Goal: Learn about a topic

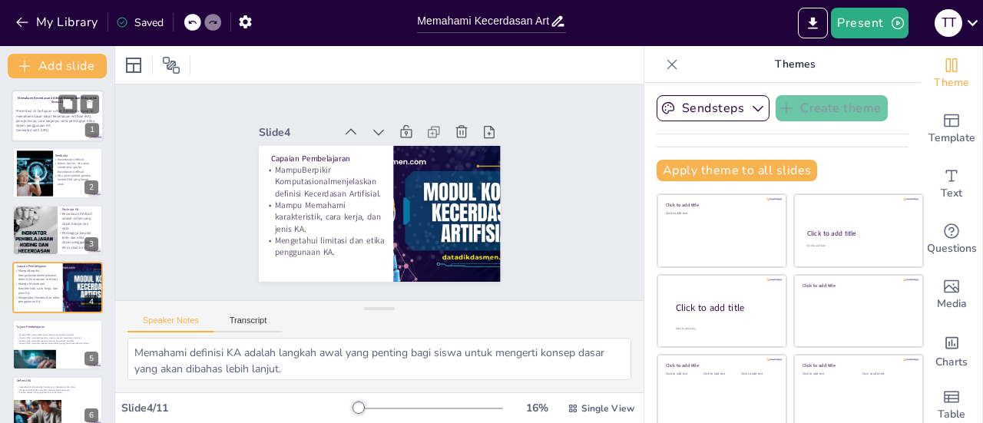
checkbox input "true"
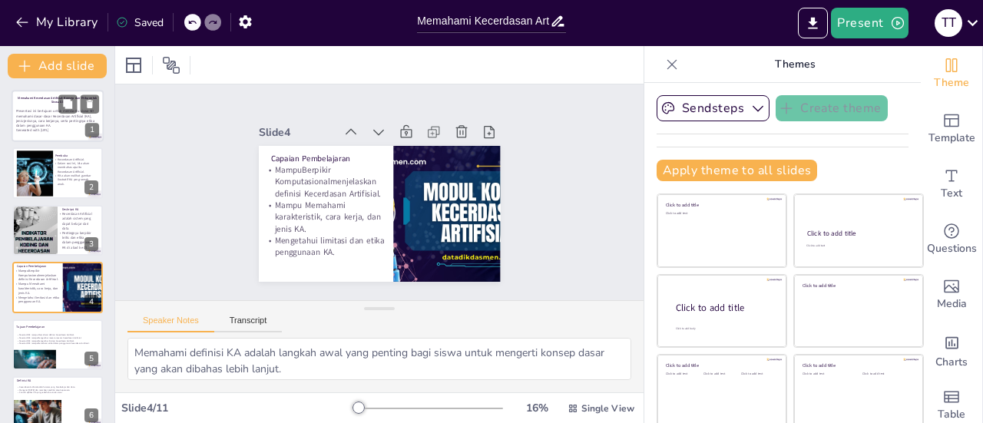
checkbox input "true"
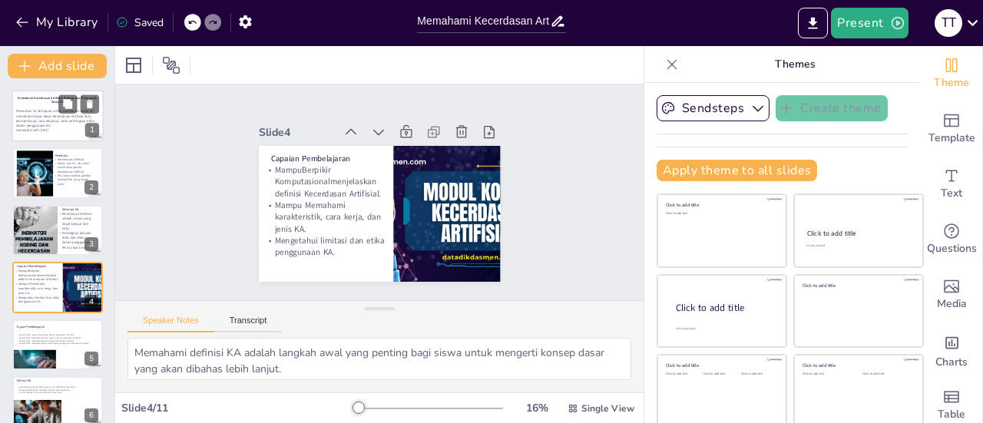
checkbox input "true"
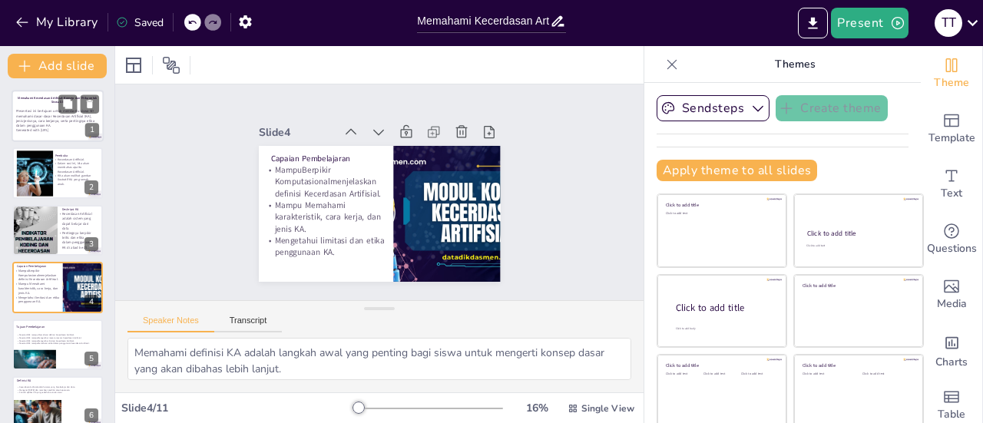
checkbox input "true"
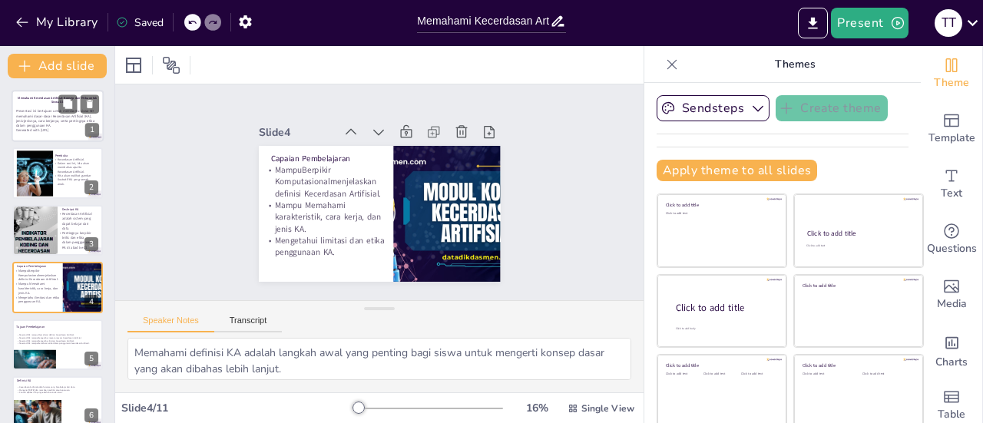
checkbox input "true"
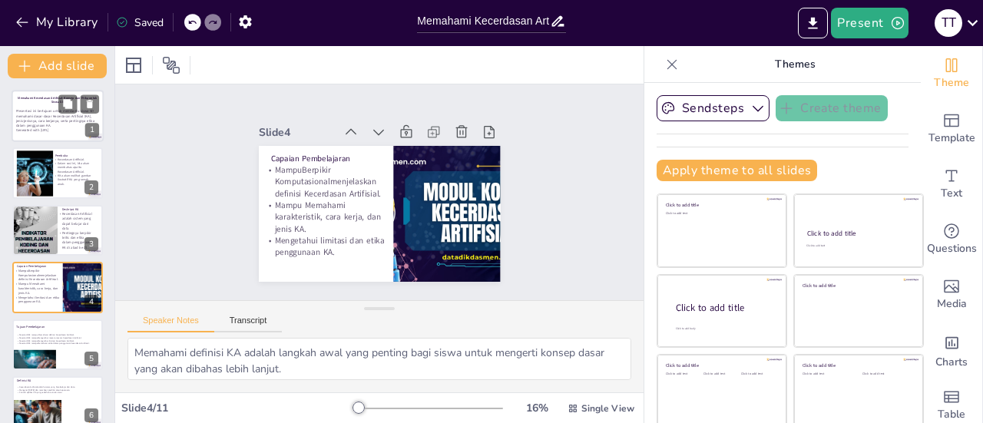
checkbox input "true"
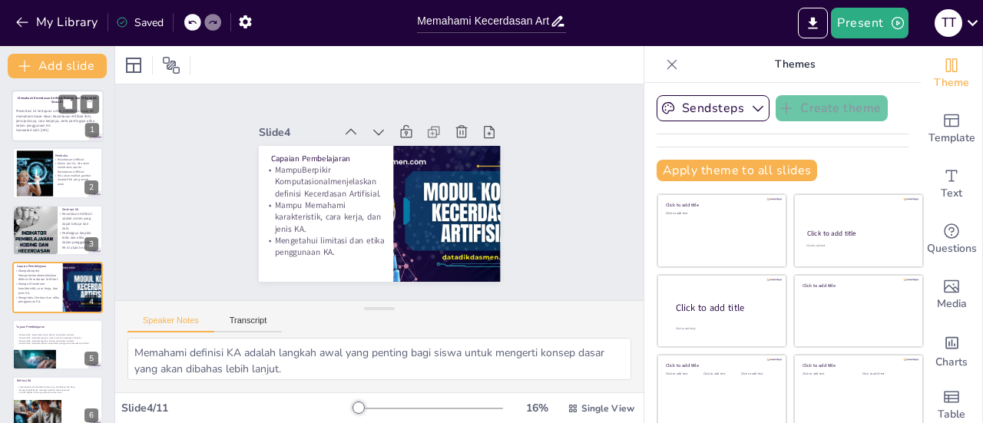
click at [54, 102] on strong "Memahami Kecerdasan Artifisial: Konsep dan Etika untuk Siswa SD" at bounding box center [57, 100] width 79 height 8
checkbox input "true"
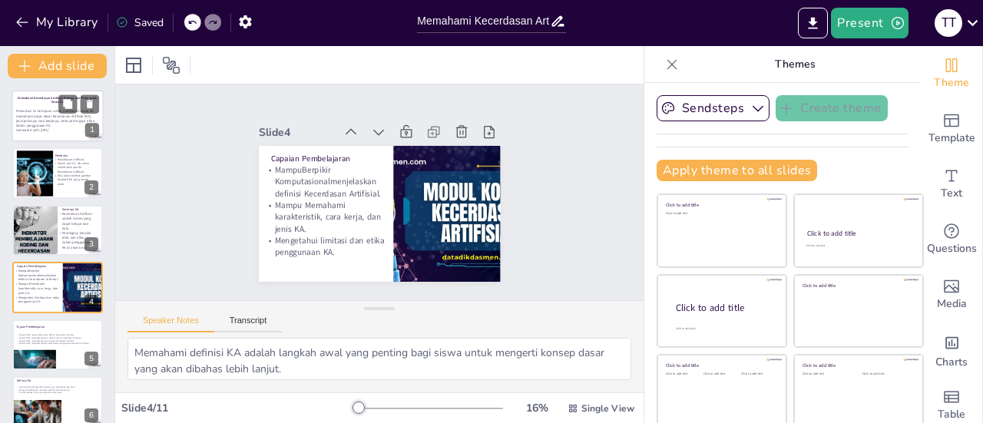
checkbox input "true"
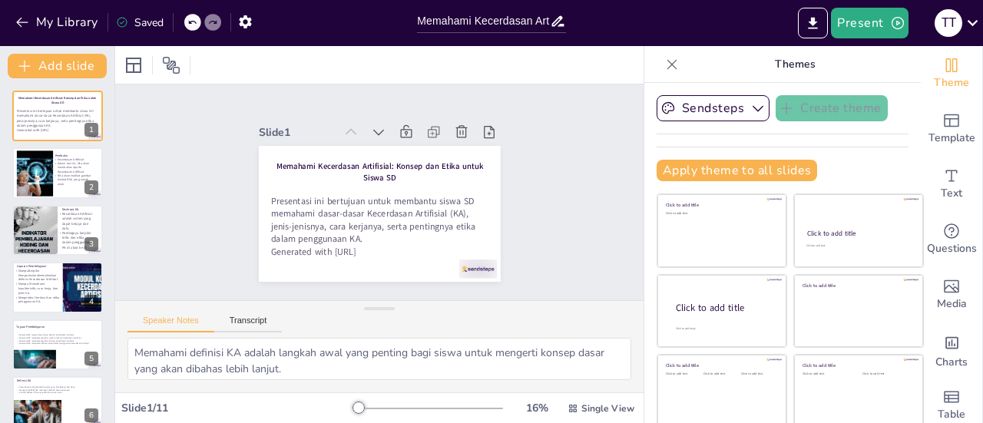
checkbox input "true"
